Goal: Check status: Check status

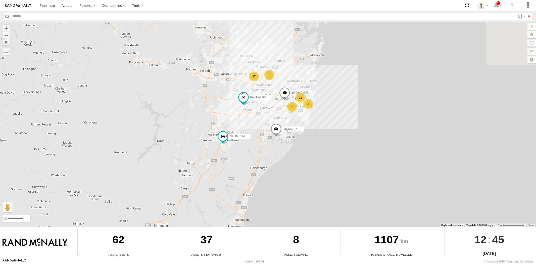
drag, startPoint x: 321, startPoint y: 52, endPoint x: 277, endPoint y: 117, distance: 78.6
click at [277, 116] on div "28 QMC Nathan 23QMC Paul 27QMC 21 3 17 2 2 Beloka-EKV93V 30 QMC David Carmona" at bounding box center [268, 124] width 536 height 205
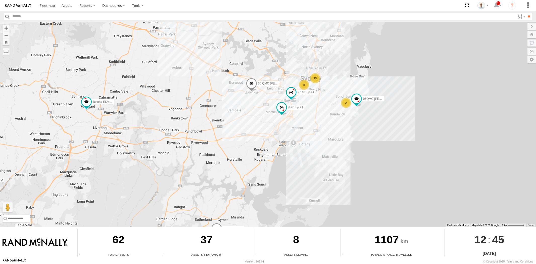
click at [315, 82] on div "13" at bounding box center [315, 78] width 10 height 10
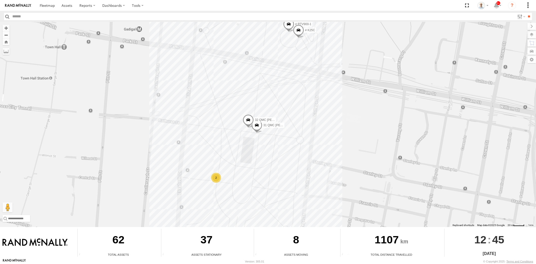
drag, startPoint x: 285, startPoint y: 150, endPoint x: 265, endPoint y: 157, distance: 21.2
click at [287, 150] on div "28 QMC Nathan 23QMC Paul 27QMC Beloka-EKV93V 30 QMC David Carmona # KS75A Z=18 …" at bounding box center [268, 124] width 536 height 205
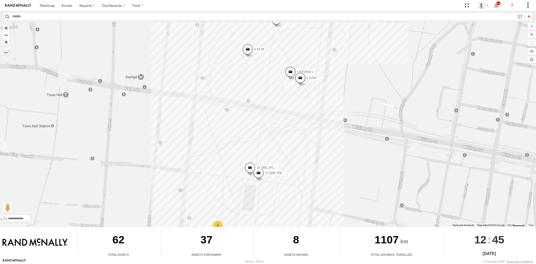
drag, startPoint x: 274, startPoint y: 147, endPoint x: 261, endPoint y: 215, distance: 69.3
click at [262, 214] on div "28 QMC Nathan 23QMC Paul 27QMC Beloka-EKV93V 30 QMC David Carmona # KS75A Z=18 …" at bounding box center [268, 124] width 536 height 205
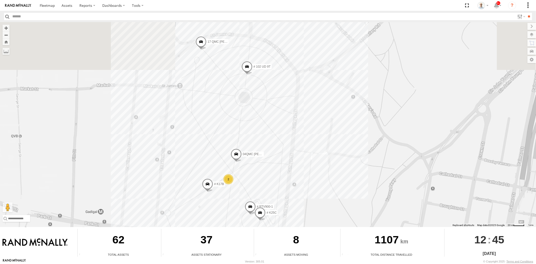
drag, startPoint x: 269, startPoint y: 134, endPoint x: 249, endPoint y: 184, distance: 53.5
click at [249, 184] on div "28 QMC Nathan 23QMC Paul 27QMC Beloka-EKV93V 30 QMC David Carmona # KS75A Z=18 …" at bounding box center [268, 124] width 536 height 205
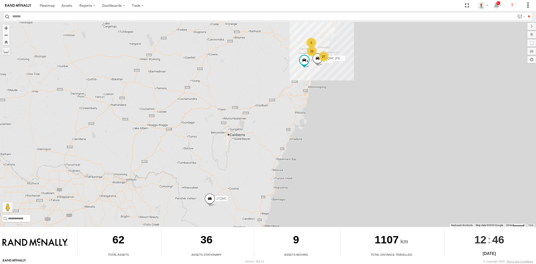
click at [309, 48] on div "23" at bounding box center [312, 51] width 10 height 10
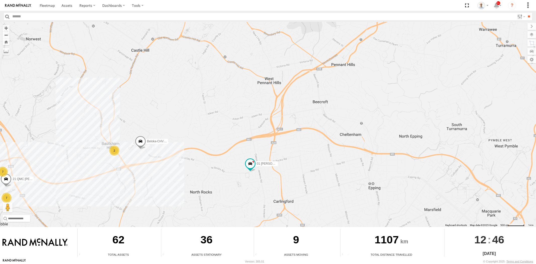
drag, startPoint x: 301, startPoint y: 162, endPoint x: 302, endPoint y: 155, distance: 7.2
click at [305, 154] on div "28 QMC Nathan 23QMC Paul 27QMC # KS75A 01 Lyndon # 26 Tip 2T Beloka-EKV93V Z=18…" at bounding box center [268, 124] width 536 height 205
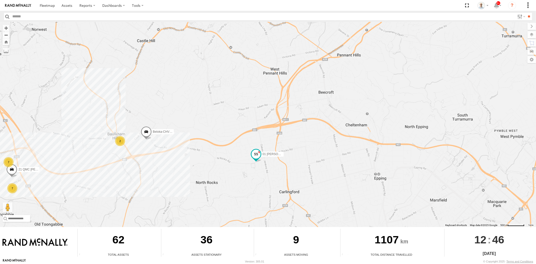
click at [256, 157] on span at bounding box center [255, 153] width 9 height 9
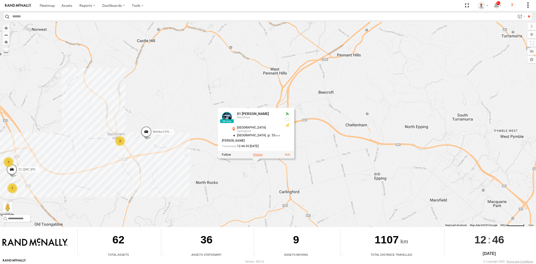
click at [258, 156] on label at bounding box center [258, 155] width 10 height 4
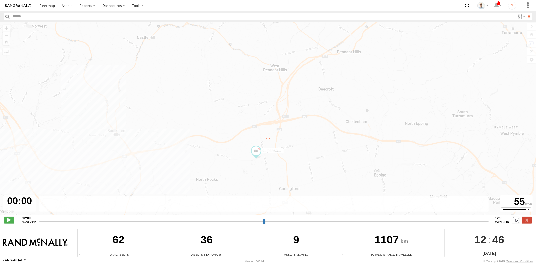
type input "**********"
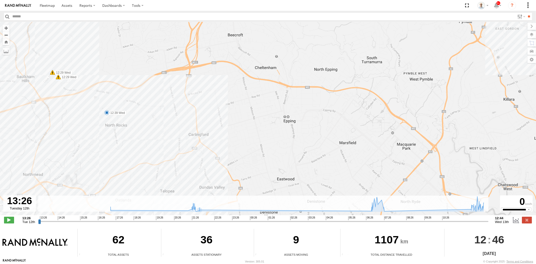
drag, startPoint x: 119, startPoint y: 119, endPoint x: 174, endPoint y: 107, distance: 56.2
click at [174, 107] on div "01 Lyndon 17:22 Tue 21:10 Tue 21:38 Tue 21:49 Tue 07:34 Wed 12:17 Wed 12:29 Wed…" at bounding box center [268, 121] width 536 height 198
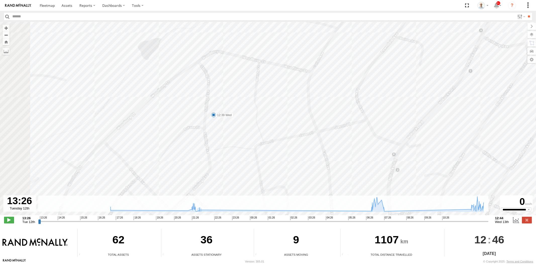
drag, startPoint x: 192, startPoint y: 117, endPoint x: 233, endPoint y: 112, distance: 41.2
click at [232, 113] on label "12:39 Wed" at bounding box center [223, 115] width 20 height 5
drag, startPoint x: 260, startPoint y: 128, endPoint x: 323, endPoint y: 137, distance: 64.1
click at [323, 137] on div "01 Lyndon 17:22 Tue 21:10 Tue 21:38 Tue 21:49 Tue 07:34 Wed 12:17 Wed 12:29 Wed…" at bounding box center [268, 121] width 536 height 198
click at [533, 35] on label at bounding box center [526, 34] width 18 height 7
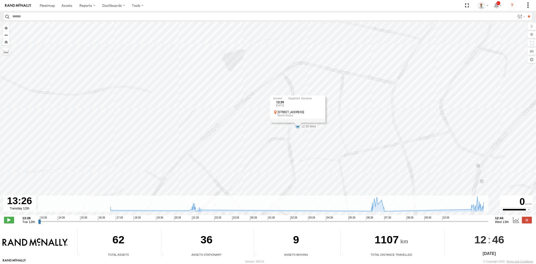
click at [0, 0] on span "Basemaps" at bounding box center [0, 0] width 0 height 0
click at [0, 0] on span "Satellite + Roadmap" at bounding box center [0, 0] width 0 height 0
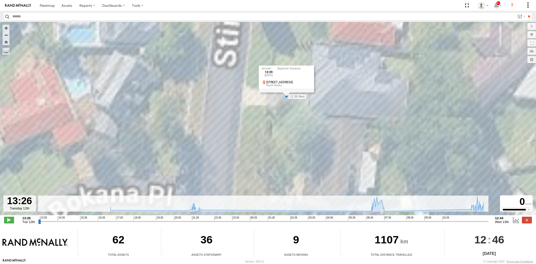
drag, startPoint x: 316, startPoint y: 138, endPoint x: 328, endPoint y: 165, distance: 29.2
click at [328, 165] on div "01 Lyndon 17:22 Tue 21:10 Tue 21:38 Tue 21:49 Tue 07:34 Wed 12:17 Wed 12:29 Wed…" at bounding box center [268, 121] width 536 height 198
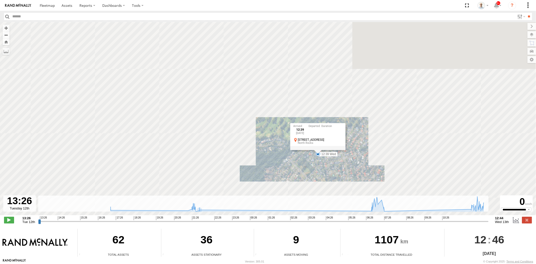
drag, startPoint x: 371, startPoint y: 166, endPoint x: 328, endPoint y: 136, distance: 52.3
click at [328, 136] on div "01 Lyndon 17:22 Tue 21:10 Tue 21:38 Tue 21:49 Tue 07:34 Wed 12:17 Wed 12:29 Wed…" at bounding box center [268, 121] width 536 height 198
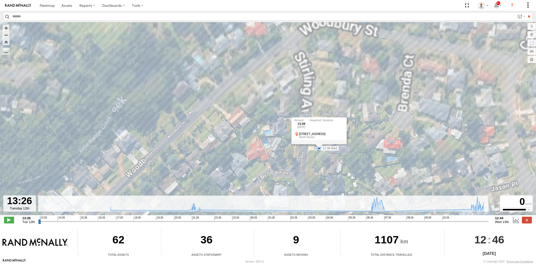
drag, startPoint x: 337, startPoint y: 91, endPoint x: 292, endPoint y: 199, distance: 117.5
click at [292, 199] on div "← Move left → Move right ↑ Move up ↓ Move down + Zoom in - Zoom out Home Jump l…" at bounding box center [268, 124] width 536 height 205
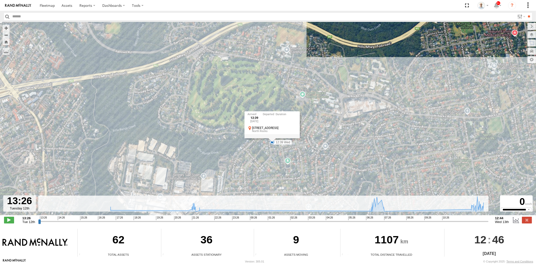
drag, startPoint x: 287, startPoint y: 67, endPoint x: 270, endPoint y: 100, distance: 37.3
click at [270, 100] on div "01 Lyndon 17:22 Tue 21:10 Tue 21:38 Tue 21:49 Tue 07:34 Wed 12:17 Wed 12:29 Wed…" at bounding box center [268, 121] width 536 height 198
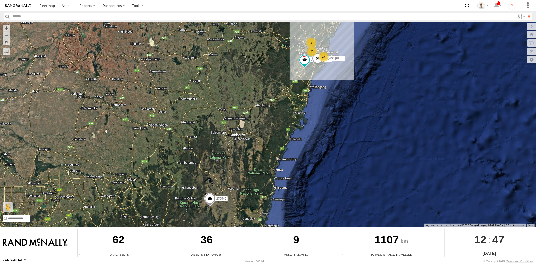
click at [313, 51] on div "23" at bounding box center [312, 51] width 10 height 10
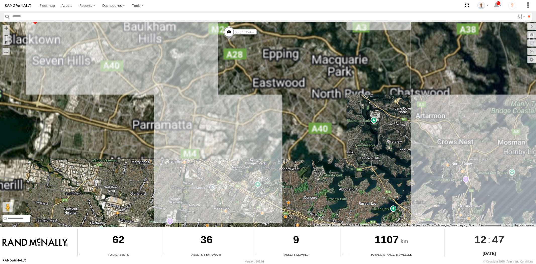
drag, startPoint x: 281, startPoint y: 94, endPoint x: 309, endPoint y: 178, distance: 88.0
click at [309, 178] on div "28 QMC Nathan 23QMC Paul 27QMC # KS75A 01 Lyndon # 26 Tip 2T Beloka-EKV93V Z=18…" at bounding box center [268, 124] width 536 height 205
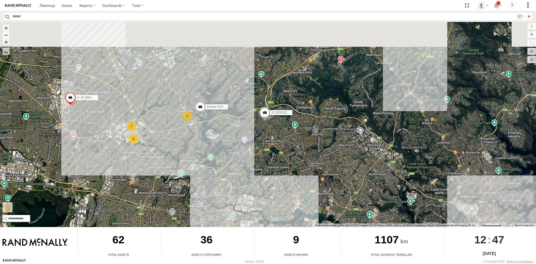
drag, startPoint x: 265, startPoint y: 112, endPoint x: 270, endPoint y: 123, distance: 12.0
click at [265, 112] on span at bounding box center [264, 114] width 11 height 14
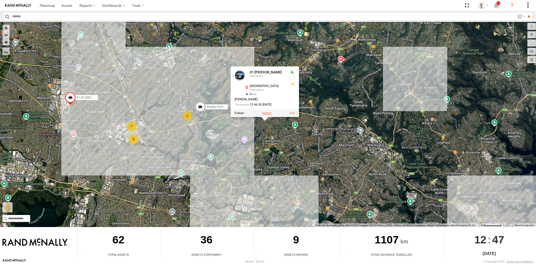
click at [267, 113] on label at bounding box center [267, 113] width 10 height 4
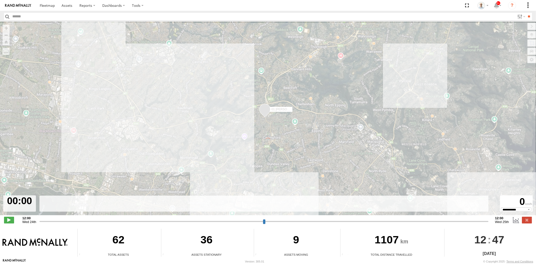
type input "**********"
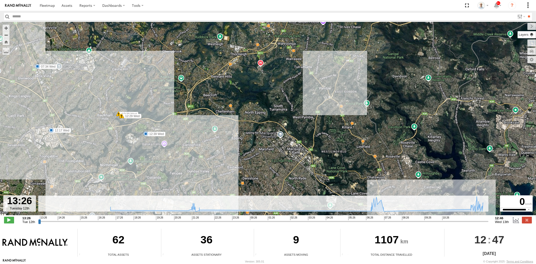
click at [531, 38] on label at bounding box center [526, 34] width 18 height 7
click at [0, 0] on span "Basemaps" at bounding box center [0, 0] width 0 height 0
click at [0, 0] on span "Roadmap" at bounding box center [0, 0] width 0 height 0
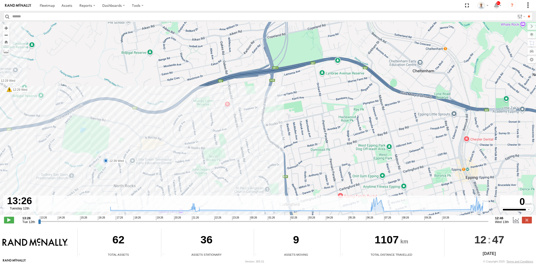
drag, startPoint x: 166, startPoint y: 149, endPoint x: 229, endPoint y: 142, distance: 62.6
click at [229, 142] on div "01 Lyndon 17:22 Tue 21:10 Tue 21:38 Tue 21:49 Tue 07:34 Wed 12:17 Wed 12:29 Wed…" at bounding box center [268, 121] width 536 height 198
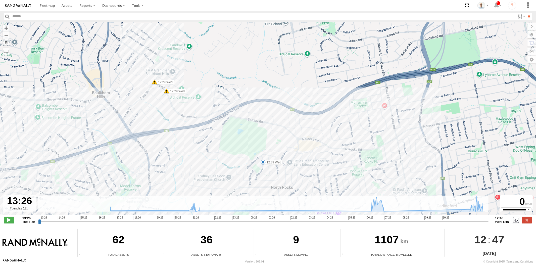
drag, startPoint x: 111, startPoint y: 156, endPoint x: 255, endPoint y: 159, distance: 143.7
click at [255, 159] on div "01 Lyndon 17:22 Tue 21:10 Tue 21:38 Tue 21:49 Tue 07:34 Wed 12:17 Wed 12:29 Wed…" at bounding box center [268, 121] width 536 height 198
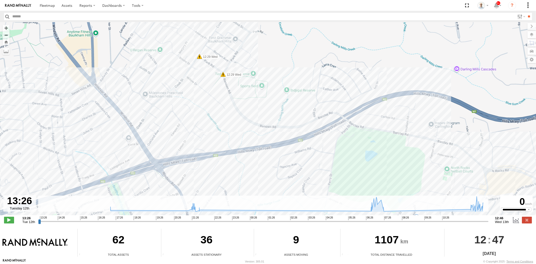
drag, startPoint x: 268, startPoint y: 122, endPoint x: 255, endPoint y: 96, distance: 28.5
click at [255, 96] on div "01 Lyndon 17:22 Tue 21:10 Tue 21:38 Tue 21:49 Tue 07:34 Wed 12:17 Wed 12:29 Wed…" at bounding box center [268, 121] width 536 height 198
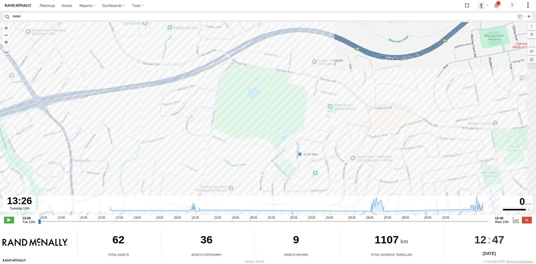
drag, startPoint x: 421, startPoint y: 162, endPoint x: 297, endPoint y: 94, distance: 140.5
click at [298, 95] on div "01 Lyndon 17:22 Tue 21:10 Tue 21:38 Tue 21:49 Tue 07:34 Wed 12:17 Wed 12:29 Wed…" at bounding box center [268, 121] width 536 height 198
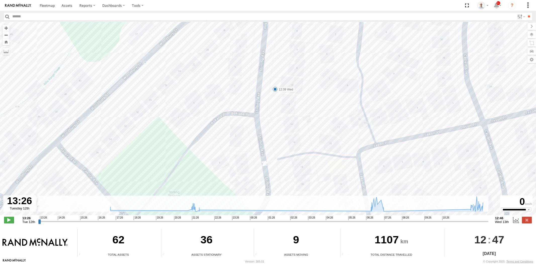
drag, startPoint x: 297, startPoint y: 162, endPoint x: 321, endPoint y: 119, distance: 49.2
click at [309, 126] on div "01 Lyndon 17:22 Tue 21:10 Tue 21:38 Tue 21:49 Tue 07:34 Wed 12:17 Wed 12:29 Wed…" at bounding box center [268, 121] width 536 height 198
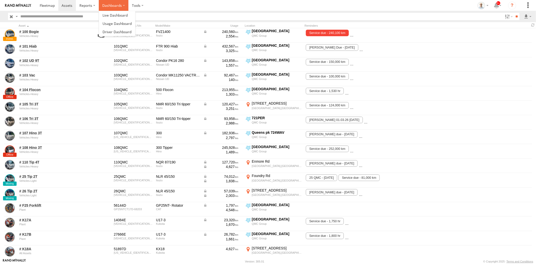
click at [102, 4] on label "Dashboards" at bounding box center [114, 5] width 30 height 11
click at [104, 11] on li "Dashboards" at bounding box center [114, 5] width 30 height 11
click at [105, 13] on span at bounding box center [114, 15] width 25 height 5
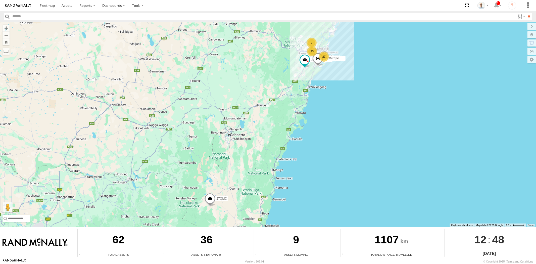
click at [313, 52] on div "23" at bounding box center [312, 51] width 10 height 10
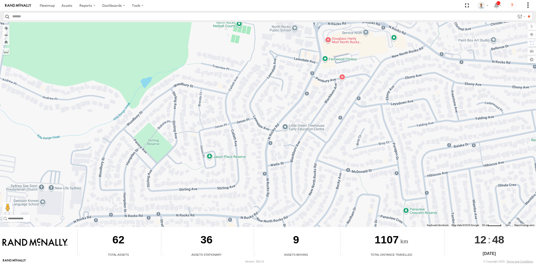
drag, startPoint x: 270, startPoint y: 64, endPoint x: 274, endPoint y: 126, distance: 62.1
click at [274, 126] on div "28 QMC [PERSON_NAME] 23QMC [PERSON_NAME] 27QMC # KS75A 01 [PERSON_NAME] # 26 Ti…" at bounding box center [268, 124] width 536 height 205
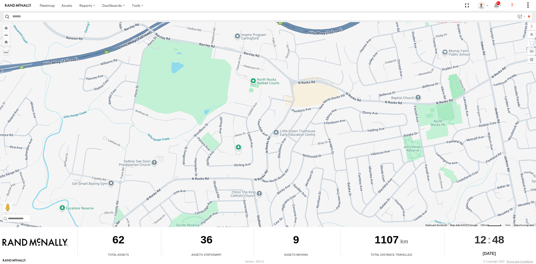
drag, startPoint x: 342, startPoint y: 132, endPoint x: 335, endPoint y: 127, distance: 8.8
click at [335, 127] on div "28 QMC [PERSON_NAME] 23QMC [PERSON_NAME] 27QMC # KS75A 01 [PERSON_NAME] # 26 Ti…" at bounding box center [268, 124] width 536 height 205
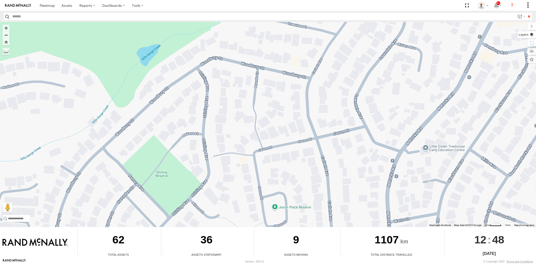
click at [531, 38] on label at bounding box center [526, 34] width 18 height 7
click at [0, 0] on span "Basemaps" at bounding box center [0, 0] width 0 height 0
click at [0, 0] on span "Satellite + Roadmap" at bounding box center [0, 0] width 0 height 0
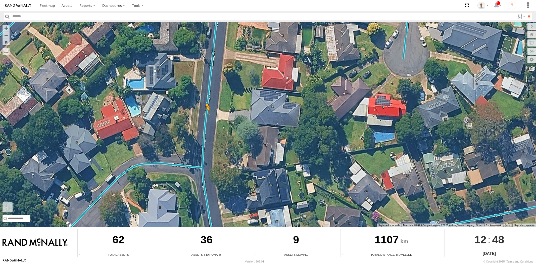
drag, startPoint x: 11, startPoint y: 208, endPoint x: 206, endPoint y: 115, distance: 216.6
click at [206, 115] on div "28 QMC [PERSON_NAME] 23QMC [PERSON_NAME] 27QMC # KS75A 01 [PERSON_NAME] # 26 Ti…" at bounding box center [268, 124] width 536 height 205
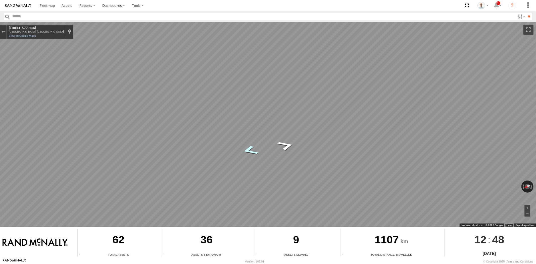
click at [249, 146] on icon "Go North, Stirling Ave" at bounding box center [250, 150] width 31 height 15
click at [289, 141] on icon "Go South, Stirling Ave" at bounding box center [283, 141] width 35 height 16
